Goal: Task Accomplishment & Management: Manage account settings

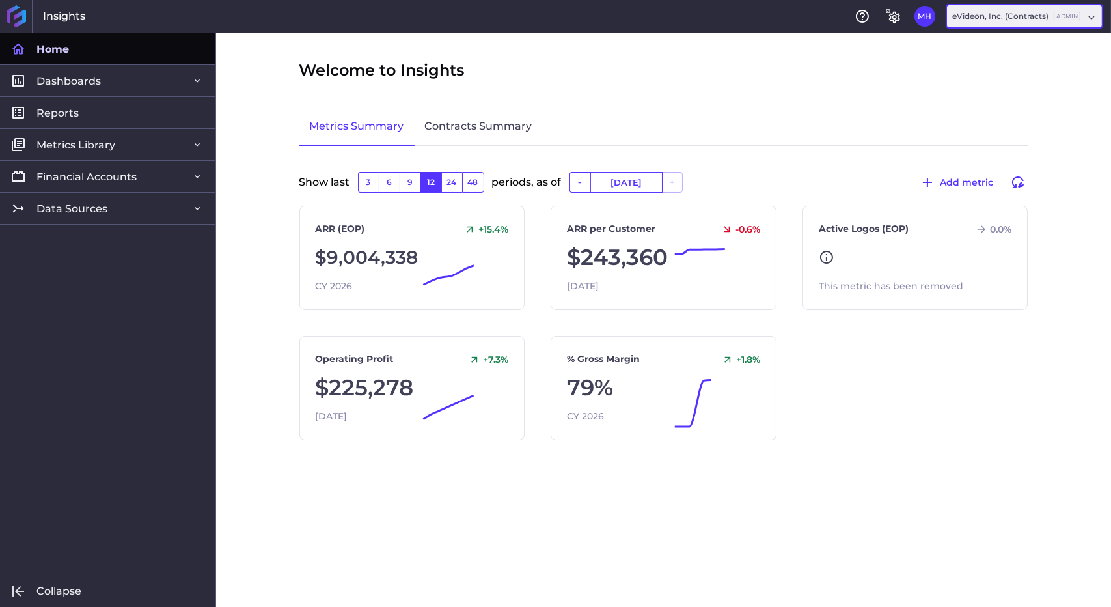
click at [1002, 18] on div "eVideon, Inc. (Contracts) Admin" at bounding box center [1016, 16] width 128 height 12
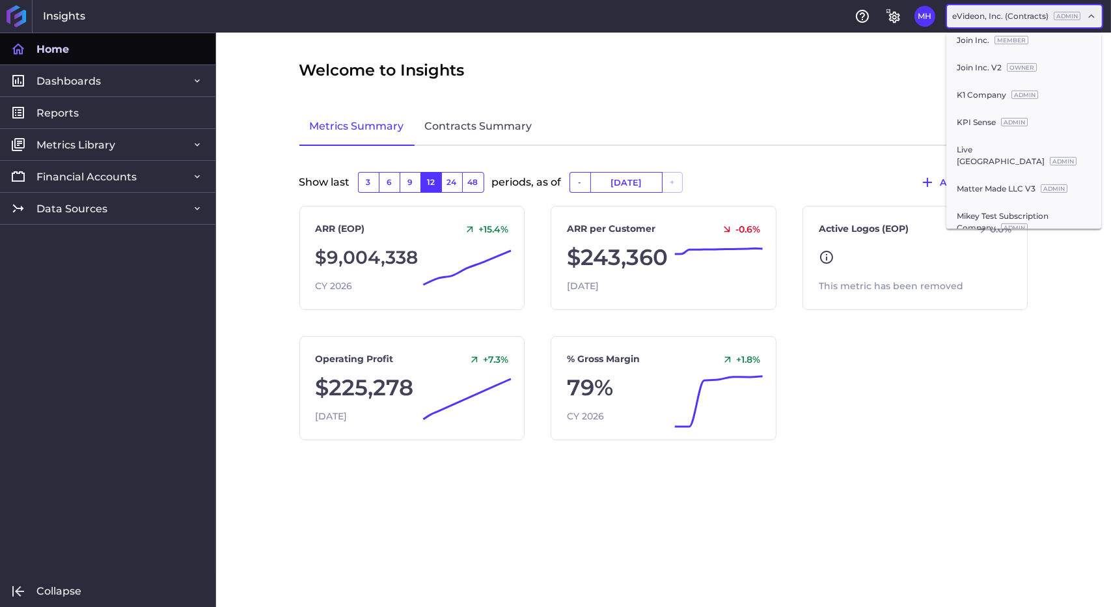
scroll to position [459, 0]
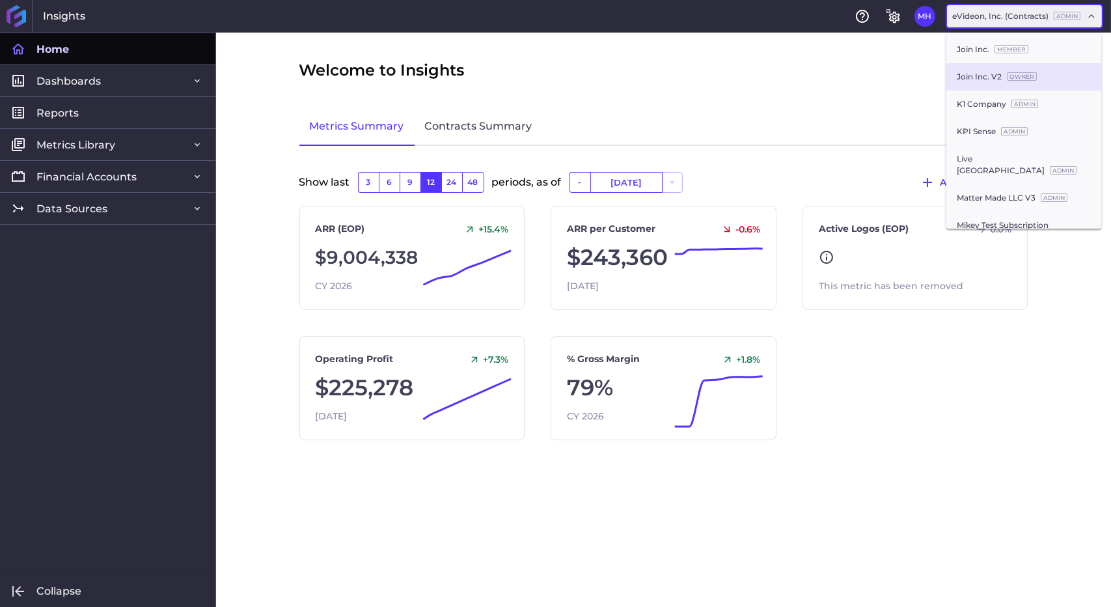
click at [987, 90] on div "Join Inc. V2 Owner" at bounding box center [1023, 76] width 155 height 27
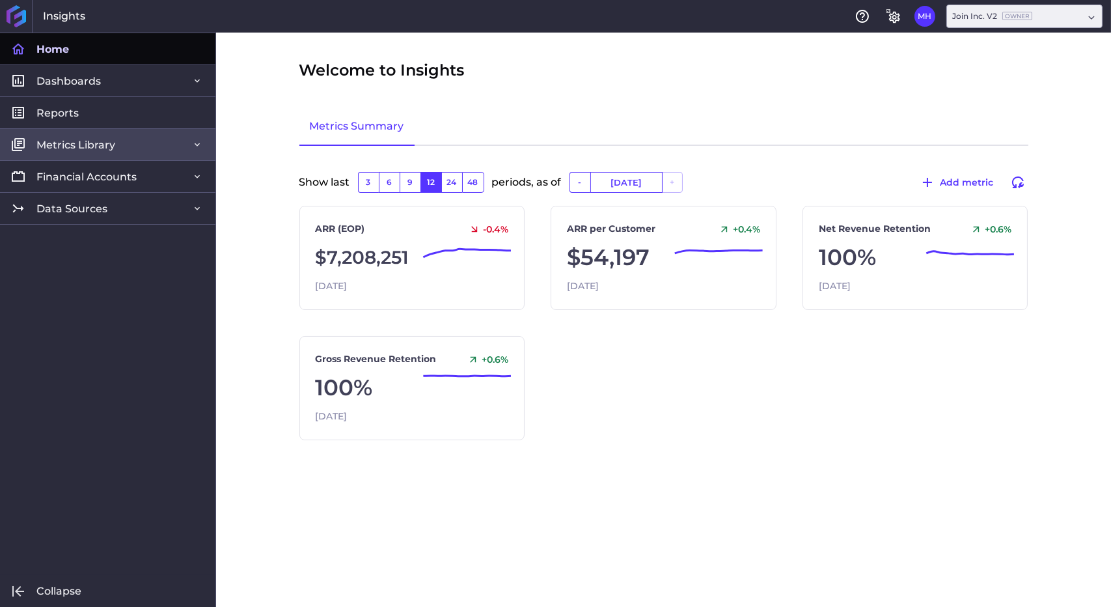
click at [102, 152] on link "Metrics Library" at bounding box center [107, 144] width 215 height 32
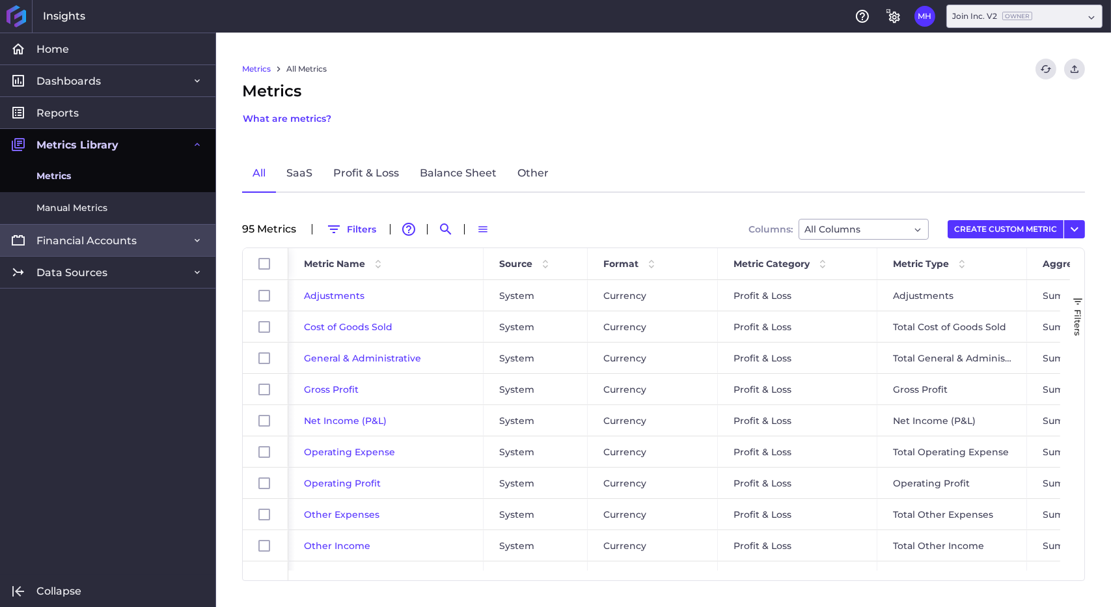
click at [128, 237] on span "Financial Accounts" at bounding box center [86, 241] width 100 height 14
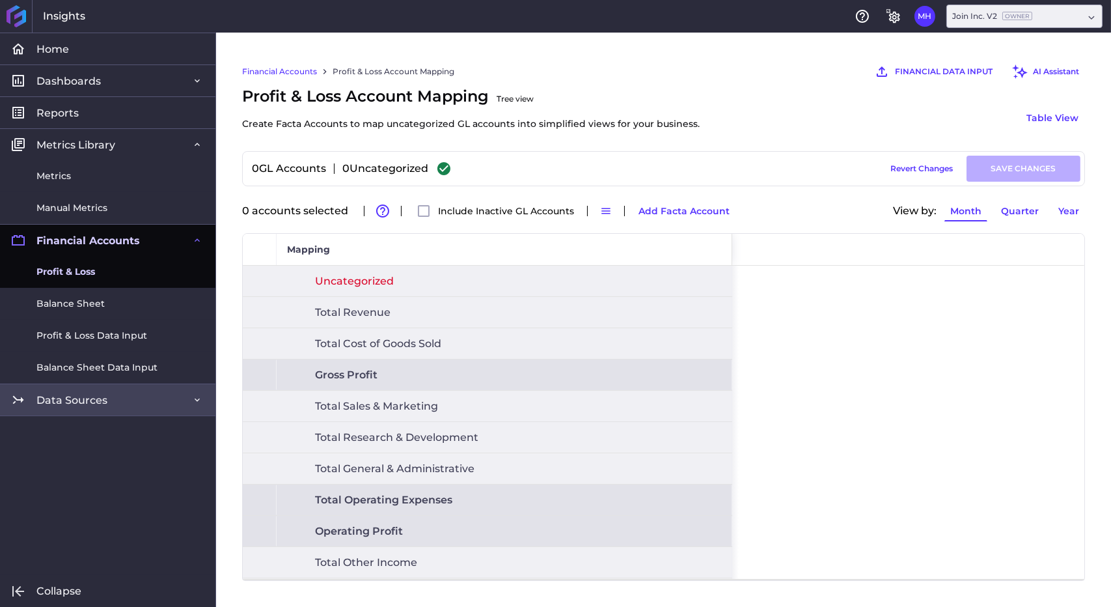
click at [124, 390] on link "Data Sources" at bounding box center [107, 399] width 215 height 32
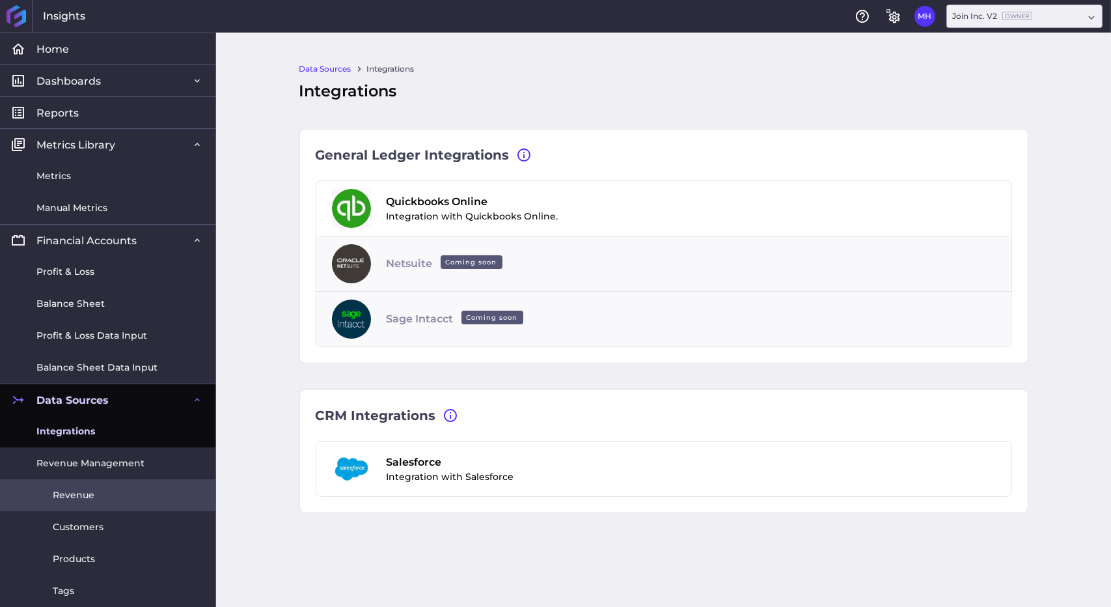
click at [90, 489] on span "Revenue" at bounding box center [74, 495] width 42 height 14
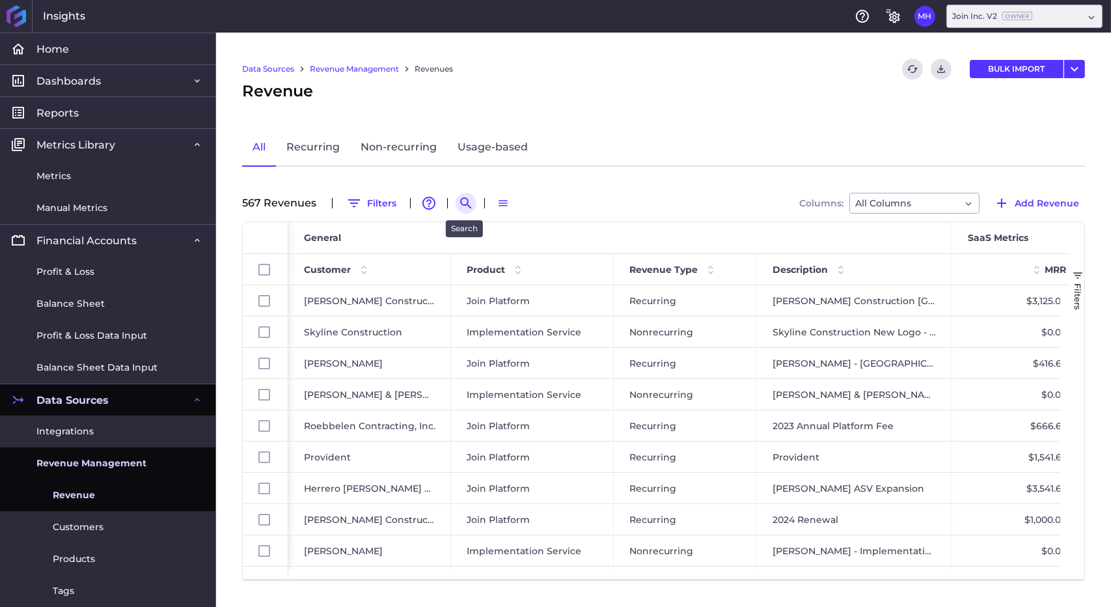
click at [460, 200] on icon "Search by" at bounding box center [466, 203] width 16 height 16
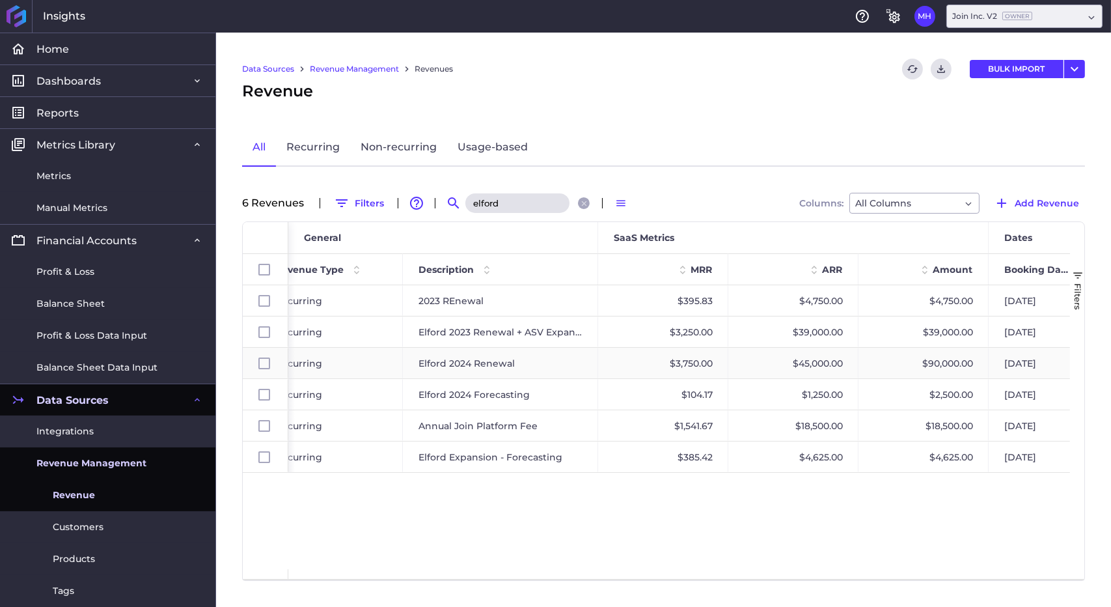
scroll to position [0, 507]
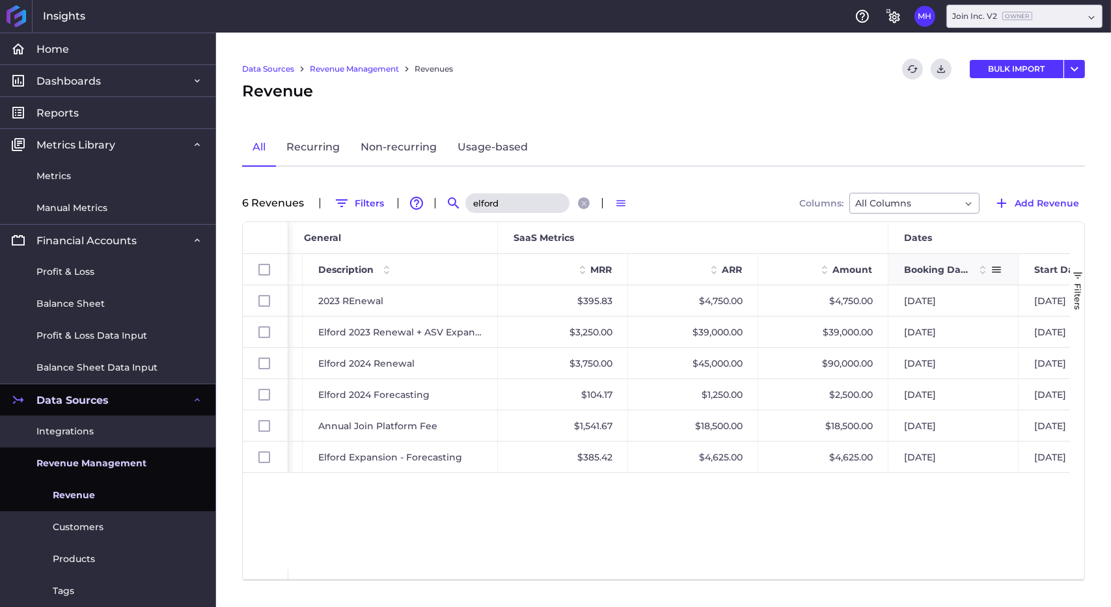
type input "elford"
click at [935, 276] on div "Booking Date" at bounding box center [947, 269] width 87 height 24
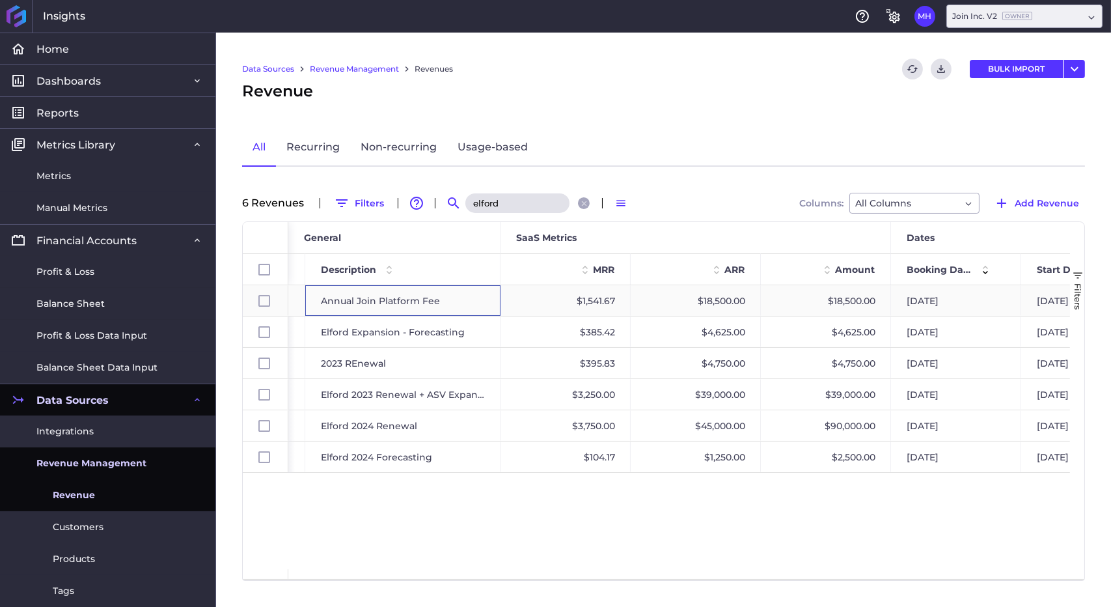
click at [435, 300] on div "Annual Join Platform Fee" at bounding box center [402, 300] width 195 height 31
checkbox input "false"
checkbox input "true"
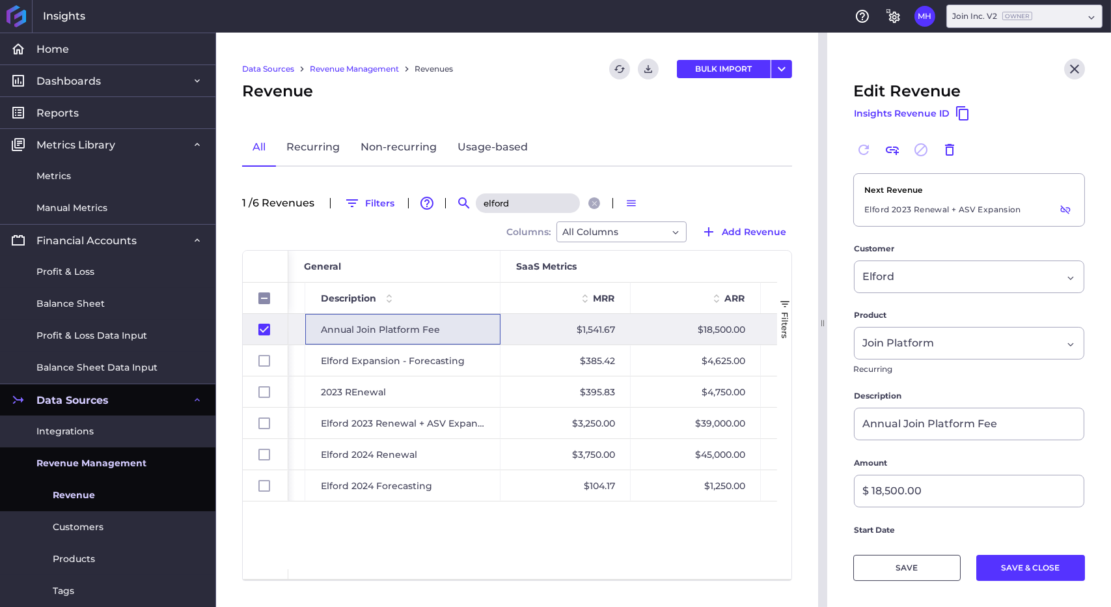
click at [888, 212] on span "Elford 2023 Renewal + ASV Expansion" at bounding box center [942, 209] width 157 height 17
click at [463, 376] on div "2023 REnewal" at bounding box center [402, 391] width 195 height 31
checkbox input "false"
checkbox input "true"
checkbox input "false"
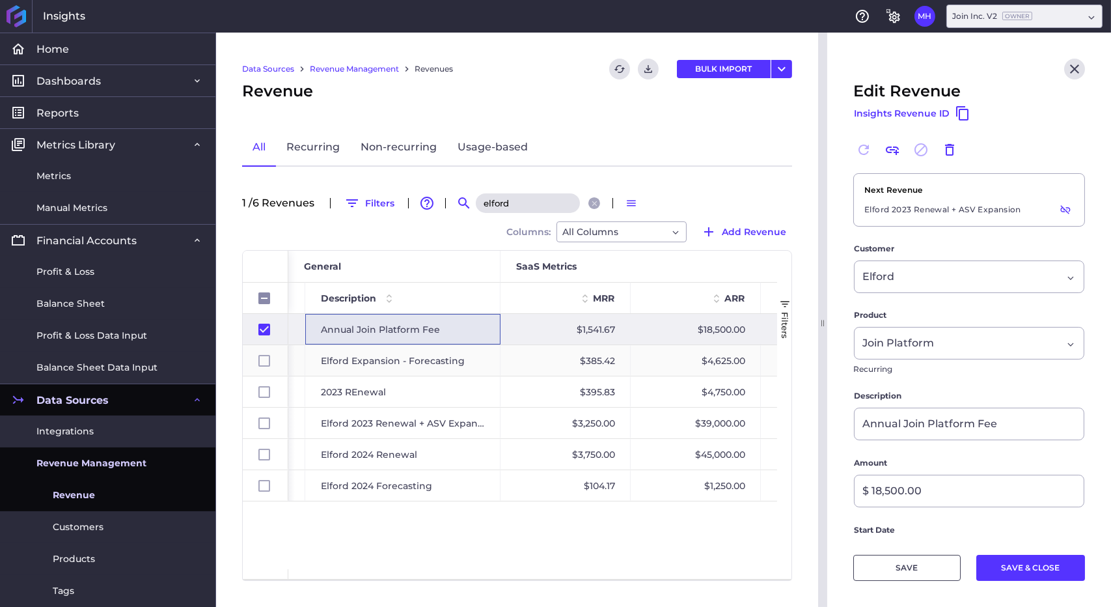
checkbox input "false"
type input "2023 REnewal"
type input "$ 4,750.00"
type input "[DATE]"
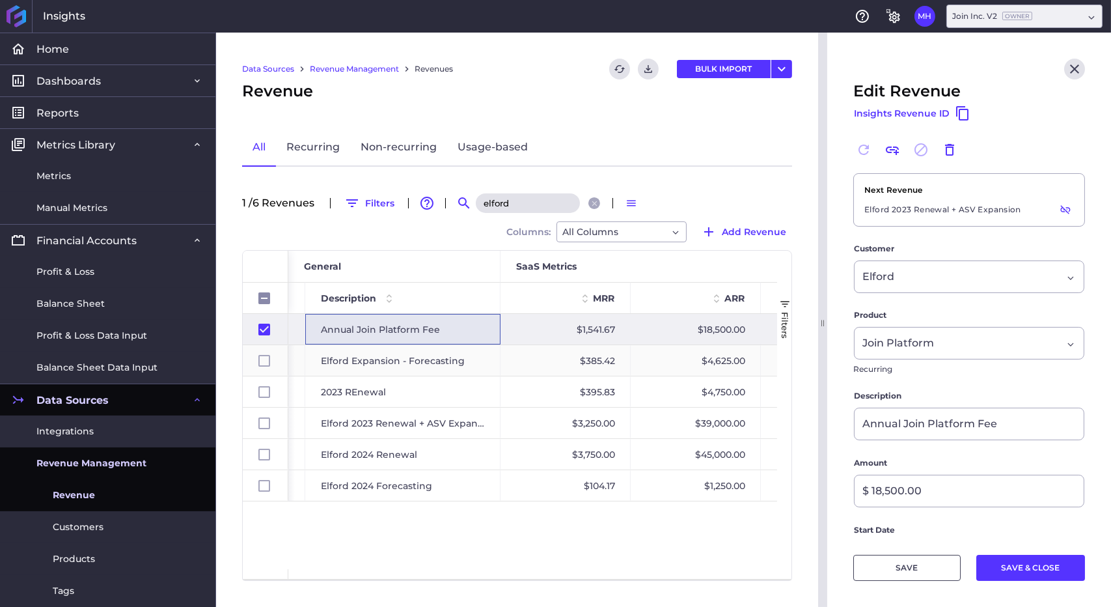
type input "[DATE]"
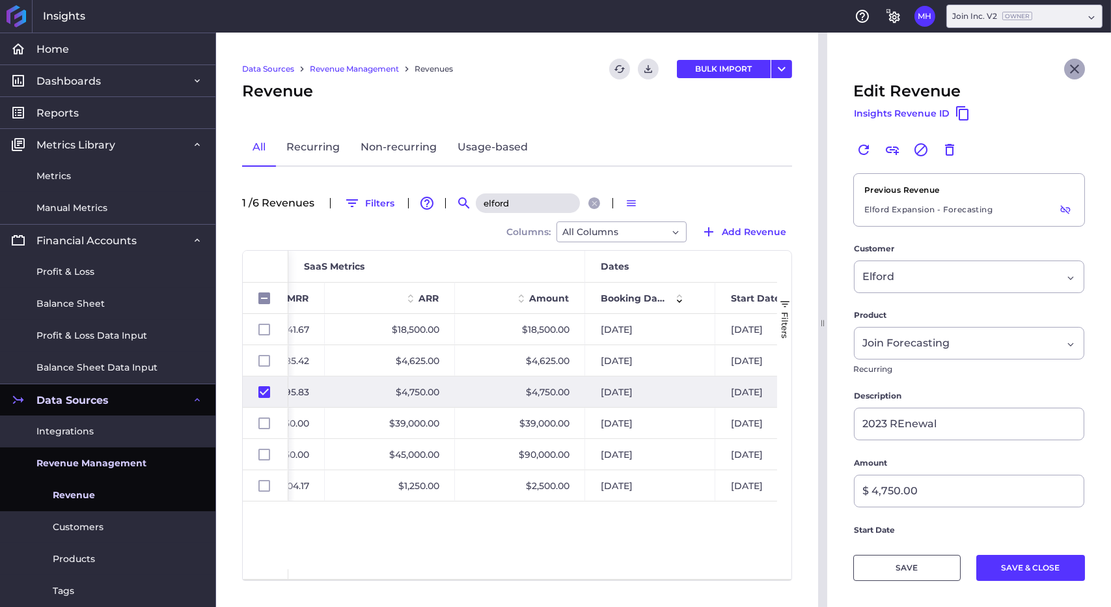
click at [1067, 68] on icon "Close" at bounding box center [1075, 69] width 16 height 16
checkbox input "false"
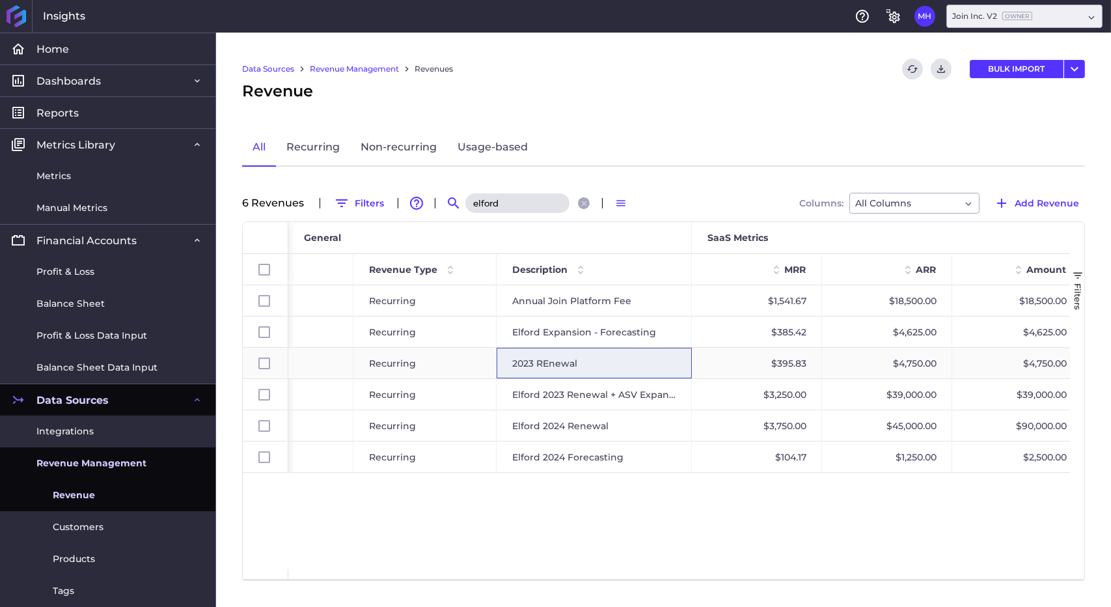
click at [551, 364] on div "2023 REnewal" at bounding box center [594, 363] width 195 height 31
checkbox input "false"
checkbox input "true"
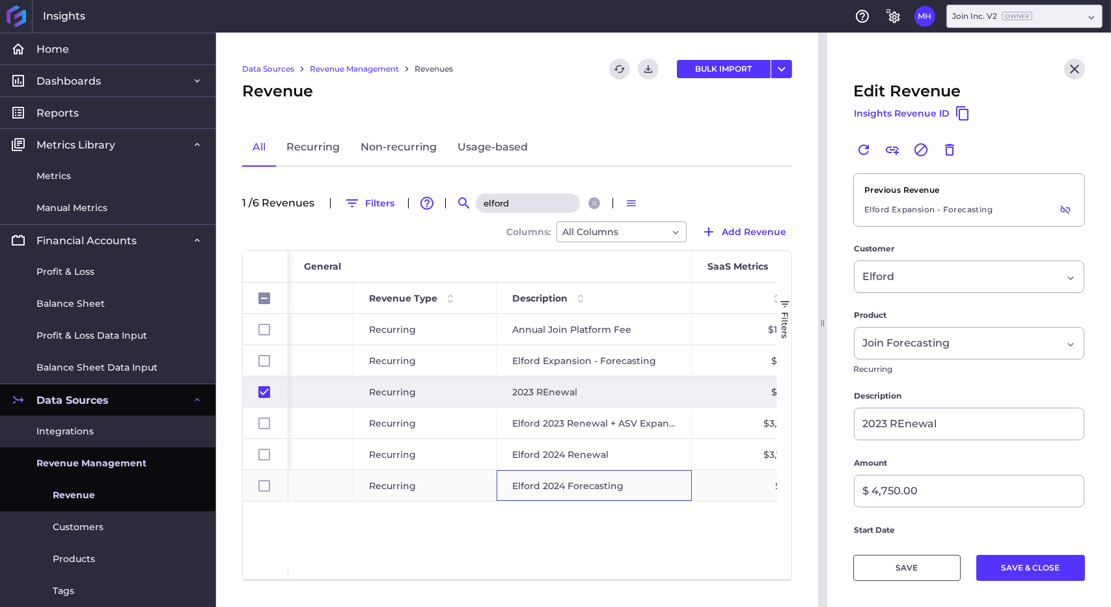
click at [559, 490] on div "Elford 2024 Forecasting" at bounding box center [594, 485] width 195 height 31
checkbox input "false"
checkbox input "true"
checkbox input "false"
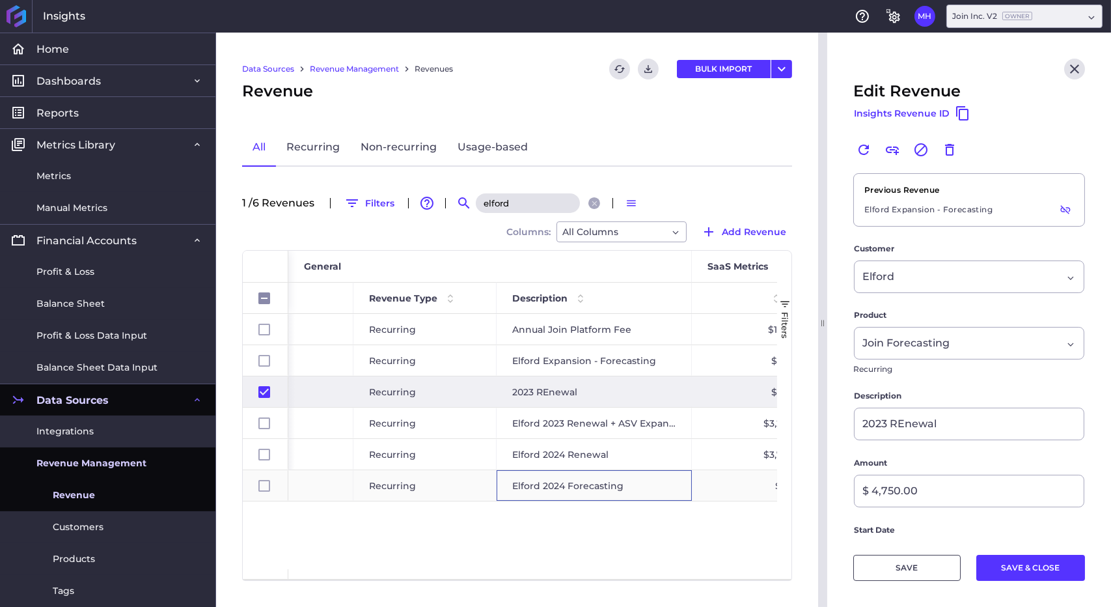
type input "Elford 2024 Forecasting"
type input "$ 2,500.00"
type input "[DATE]"
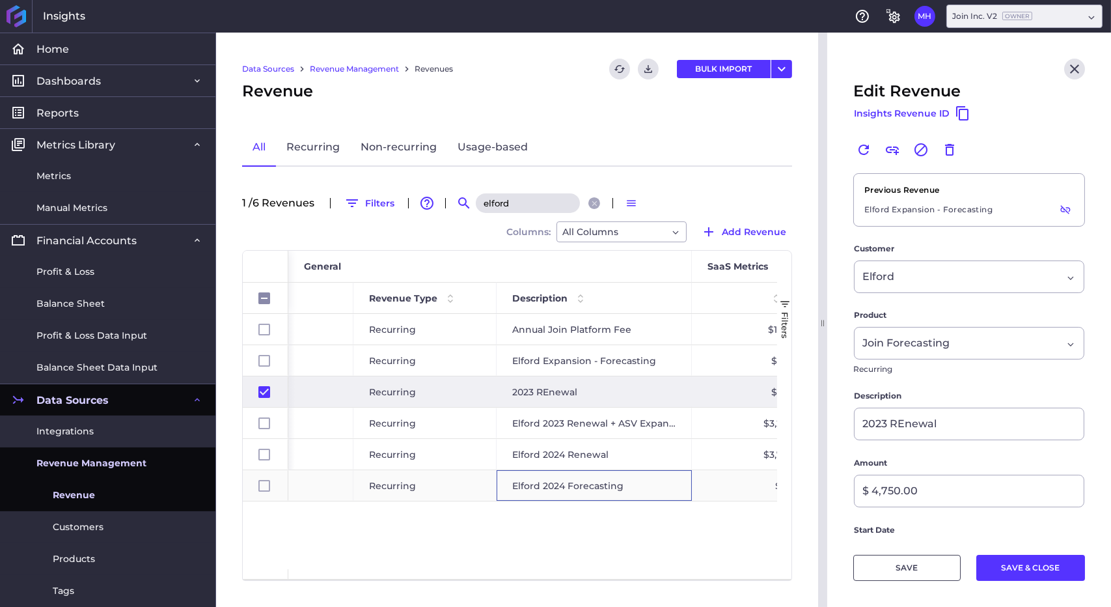
type input "[DATE]"
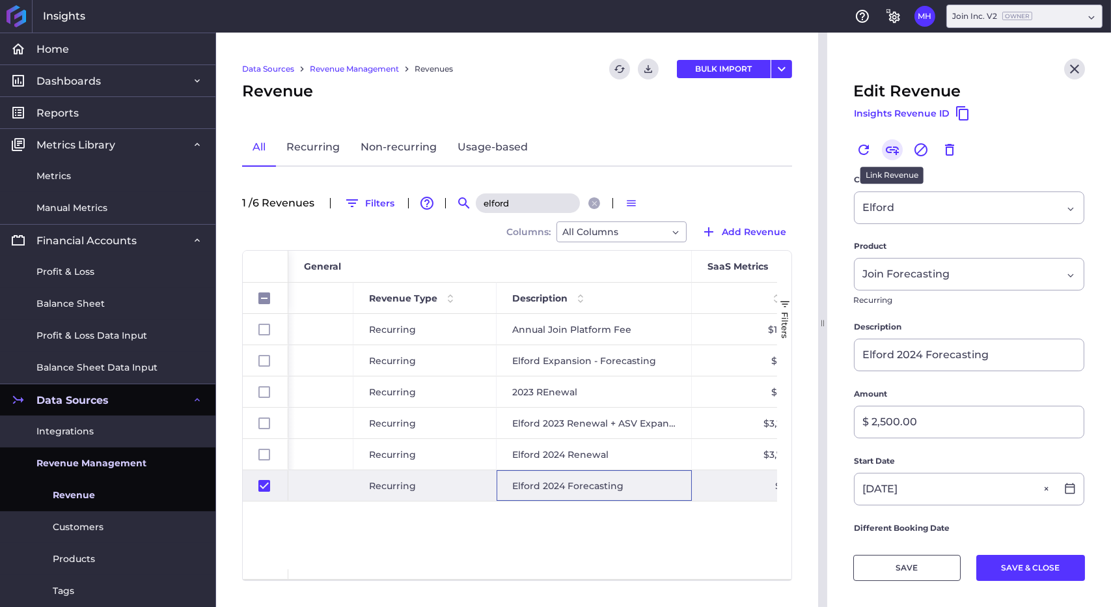
click at [883, 146] on button "Link" at bounding box center [892, 149] width 21 height 21
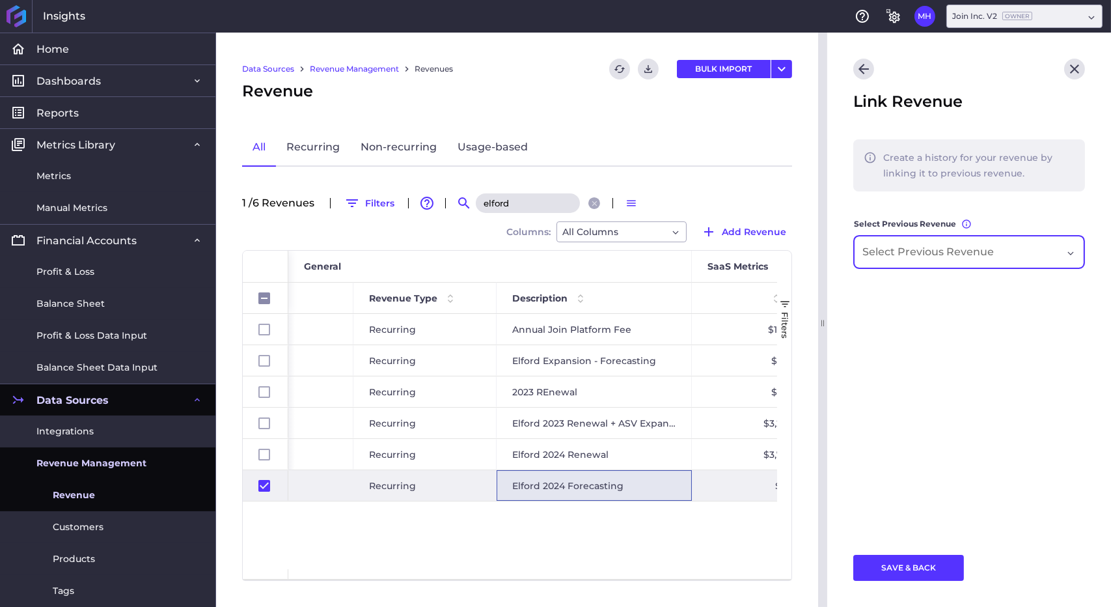
click at [910, 257] on input "Dropdown select" at bounding box center [931, 252] width 138 height 16
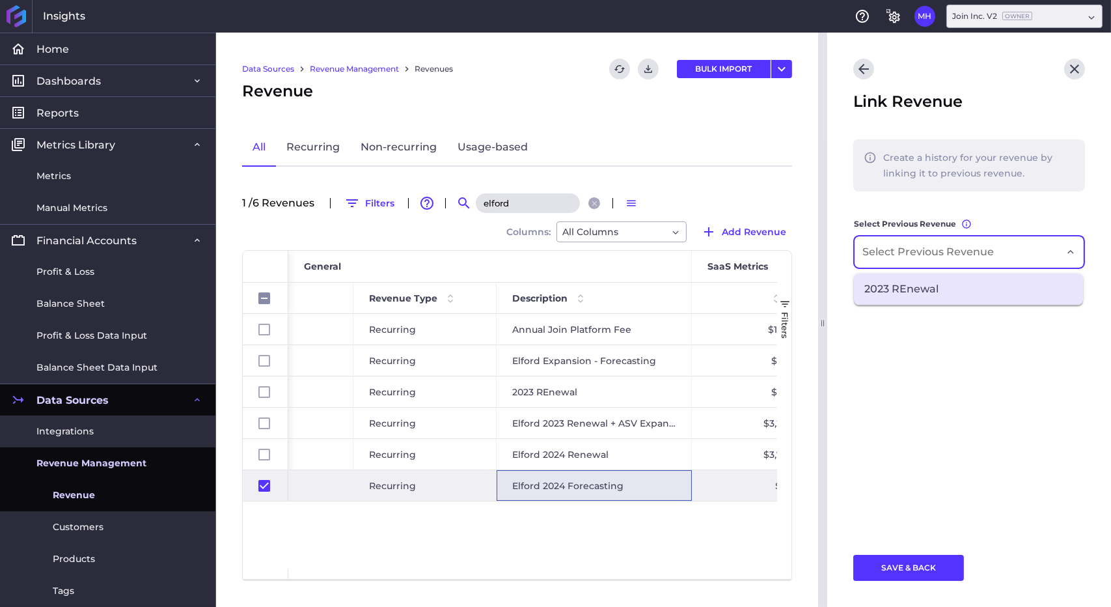
click at [917, 289] on span "2023 REnewal" at bounding box center [968, 288] width 229 height 31
click at [914, 571] on button "SAVE & BACK" at bounding box center [908, 567] width 111 height 26
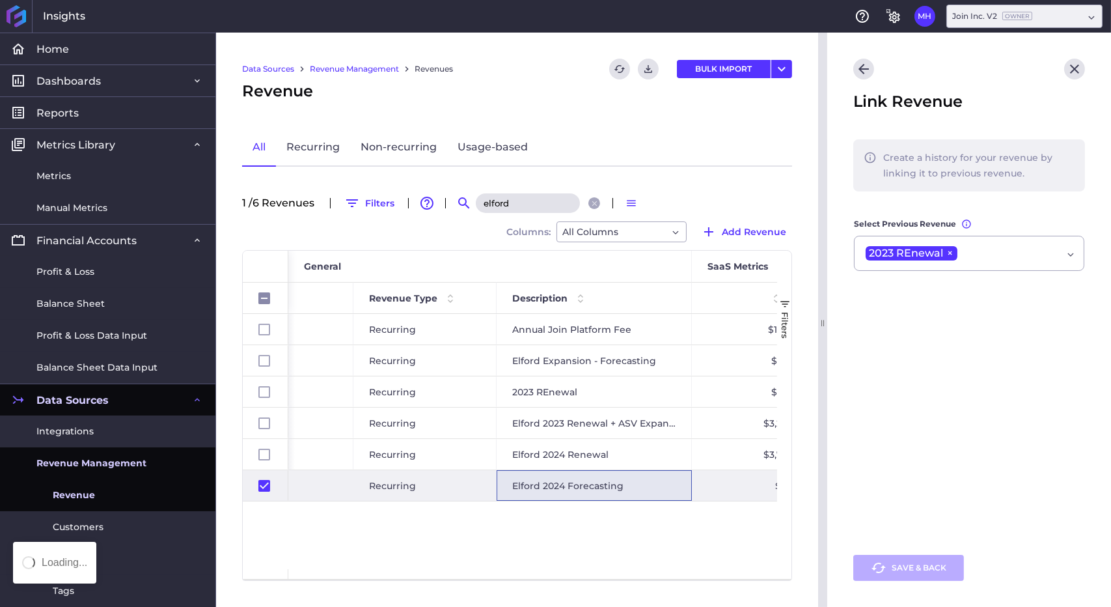
checkbox input "false"
checkbox input "true"
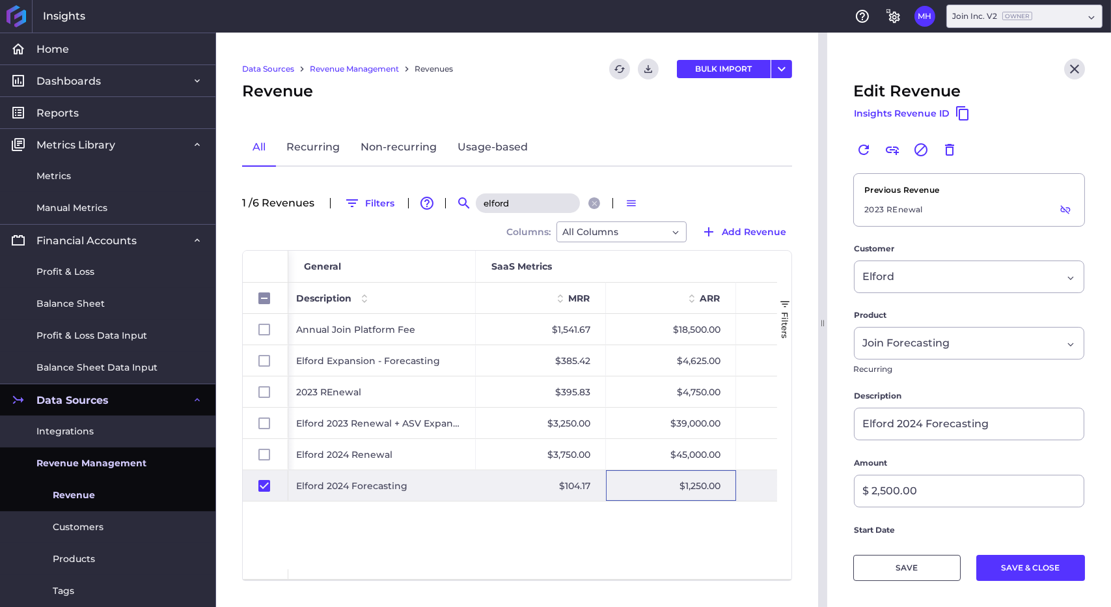
click at [699, 472] on div "$1,250.00" at bounding box center [671, 485] width 130 height 31
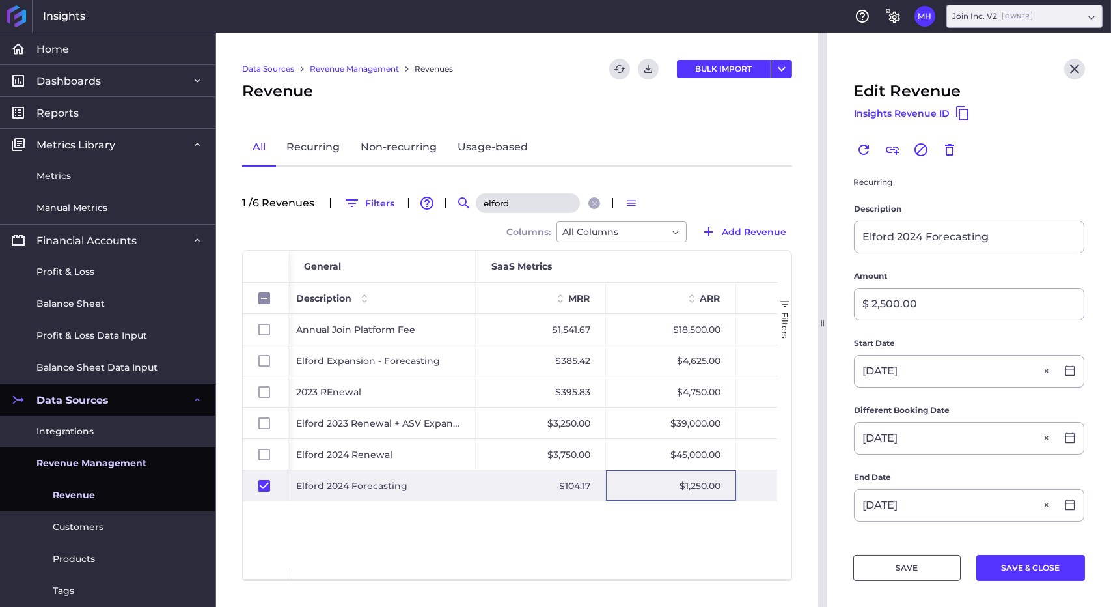
click at [502, 487] on div "$104.17" at bounding box center [541, 485] width 130 height 31
click at [694, 472] on div "$1,250.00" at bounding box center [671, 485] width 130 height 31
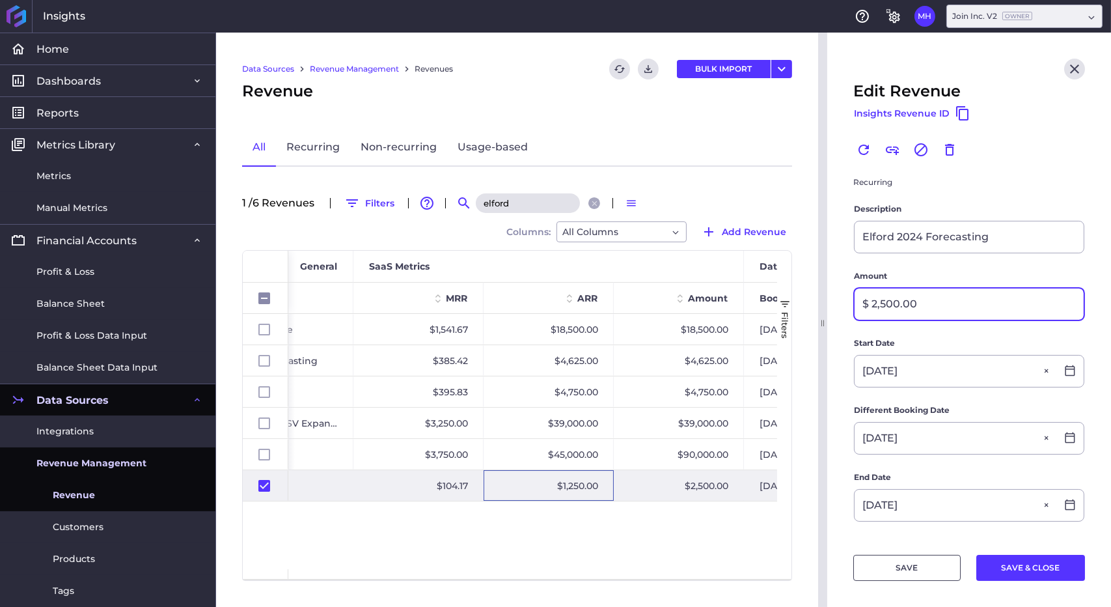
click at [916, 301] on input "$ 2,500.00" at bounding box center [968, 303] width 229 height 31
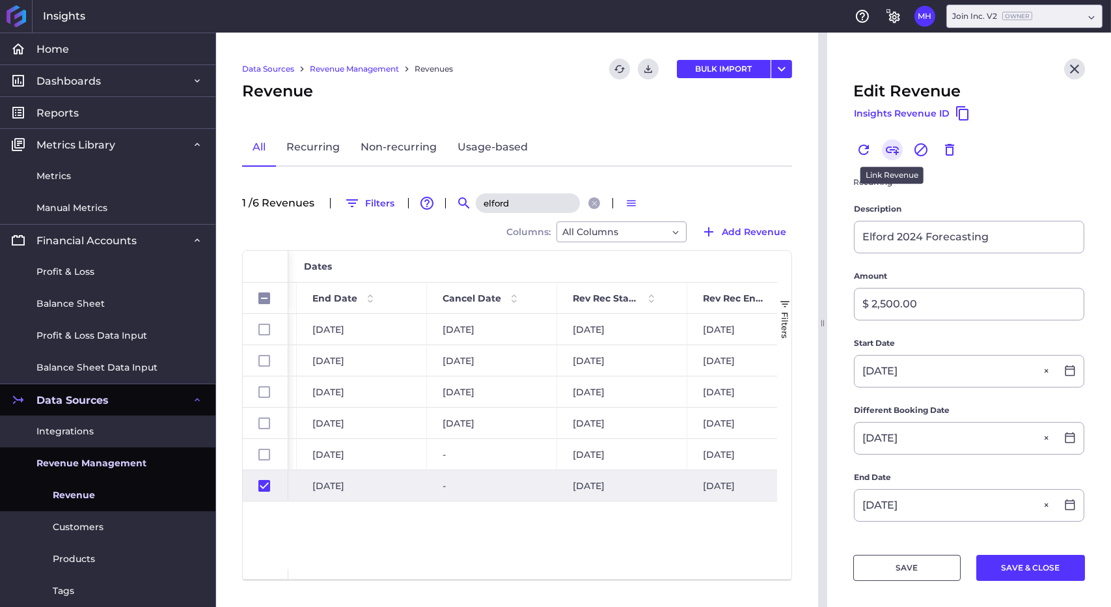
click at [891, 154] on icon "Link" at bounding box center [892, 150] width 16 height 16
checkbox input "false"
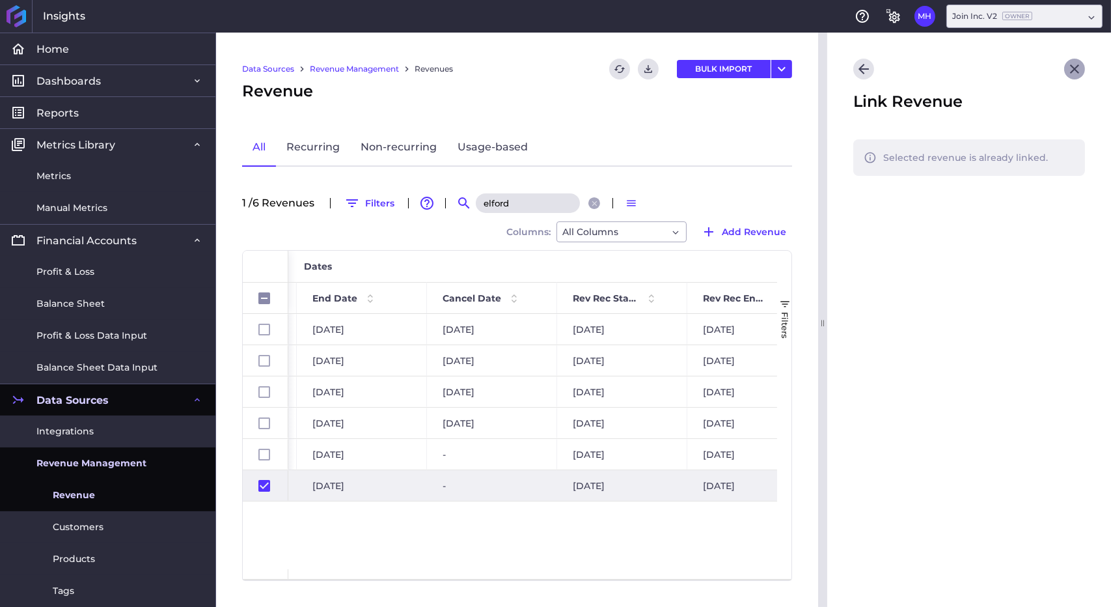
click at [1071, 61] on icon "Close" at bounding box center [1075, 69] width 16 height 16
checkbox input "false"
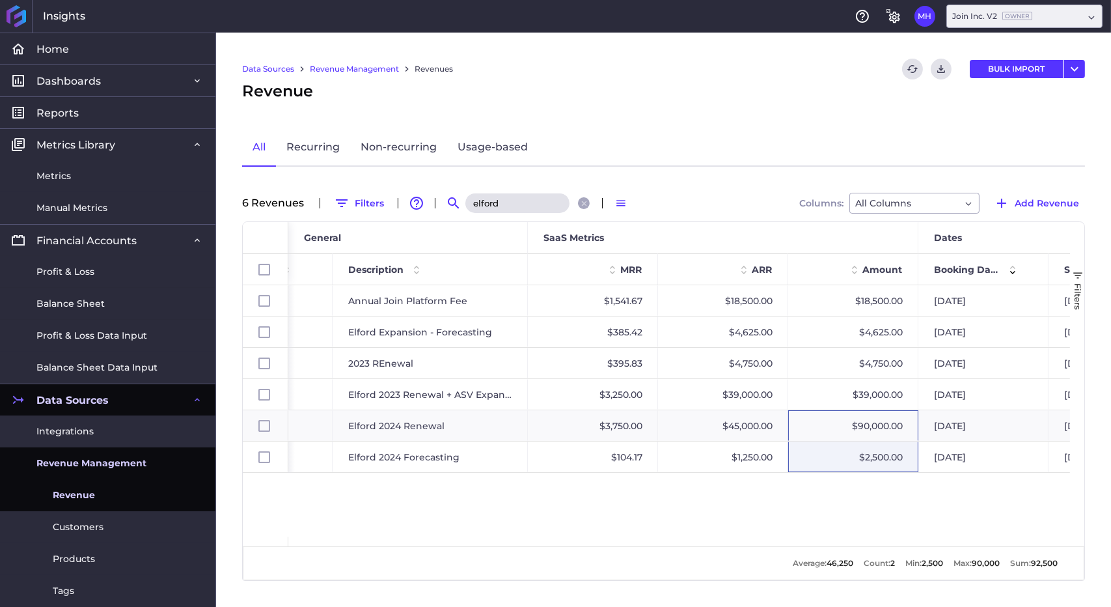
drag, startPoint x: 872, startPoint y: 424, endPoint x: 849, endPoint y: 477, distance: 57.7
click at [849, 477] on div "$4,750.00 $395.83 2023 REnewal Recurring $4,750.00 [DATE] [DATE] [DATE] Join Fo…" at bounding box center [679, 410] width 782 height 251
click at [850, 502] on div "$4,750.00 $395.83 2023 REnewal Recurring $4,750.00 [DATE] [DATE] [DATE] Join Fo…" at bounding box center [679, 410] width 782 height 251
click at [893, 527] on div "$4,750.00 $395.83 2023 REnewal Recurring $4,750.00 [DATE] [DATE] [DATE] Join Fo…" at bounding box center [679, 410] width 782 height 251
click at [836, 504] on div "$4,750.00 $395.83 2023 REnewal Recurring $4,750.00 [DATE] [DATE] [DATE] Join Fo…" at bounding box center [679, 410] width 782 height 251
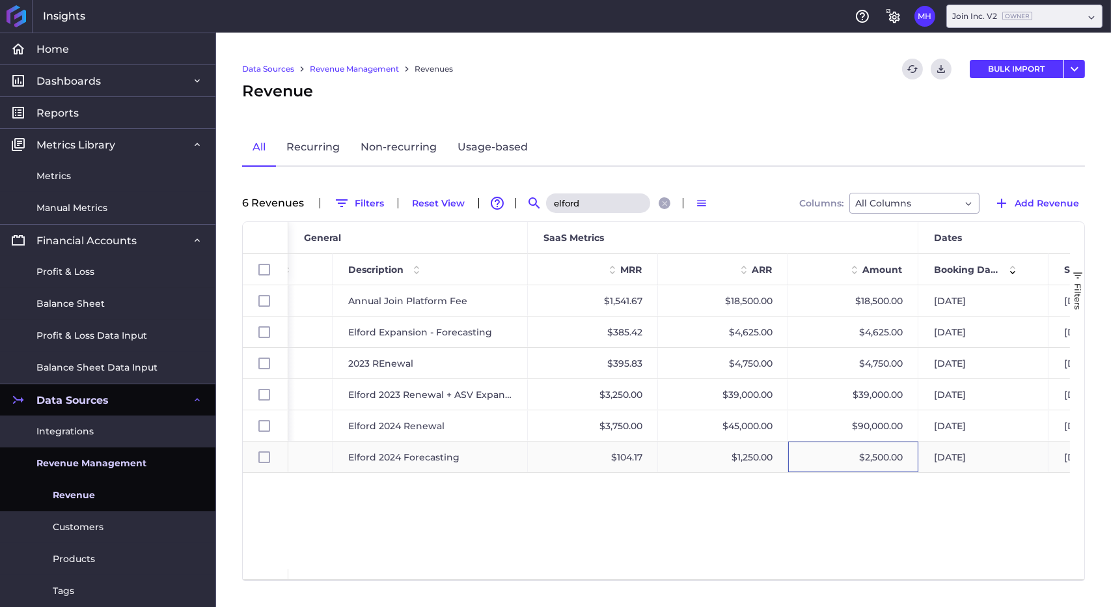
click at [865, 466] on div "$2,500.00" at bounding box center [853, 456] width 130 height 31
checkbox input "false"
checkbox input "true"
checkbox input "false"
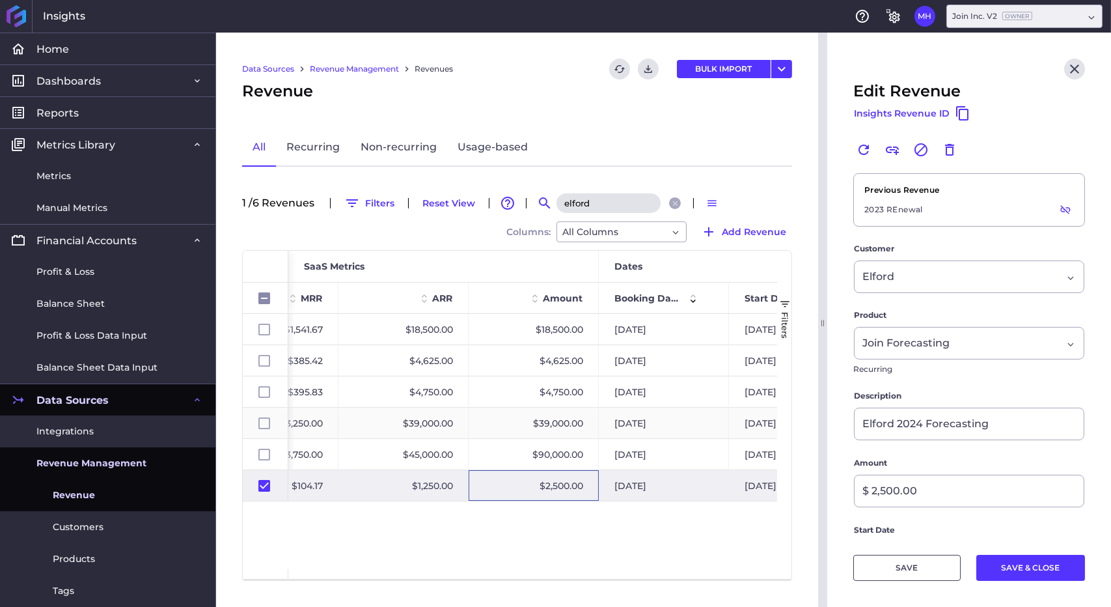
scroll to position [0, 759]
